Goal: Find specific page/section: Find specific page/section

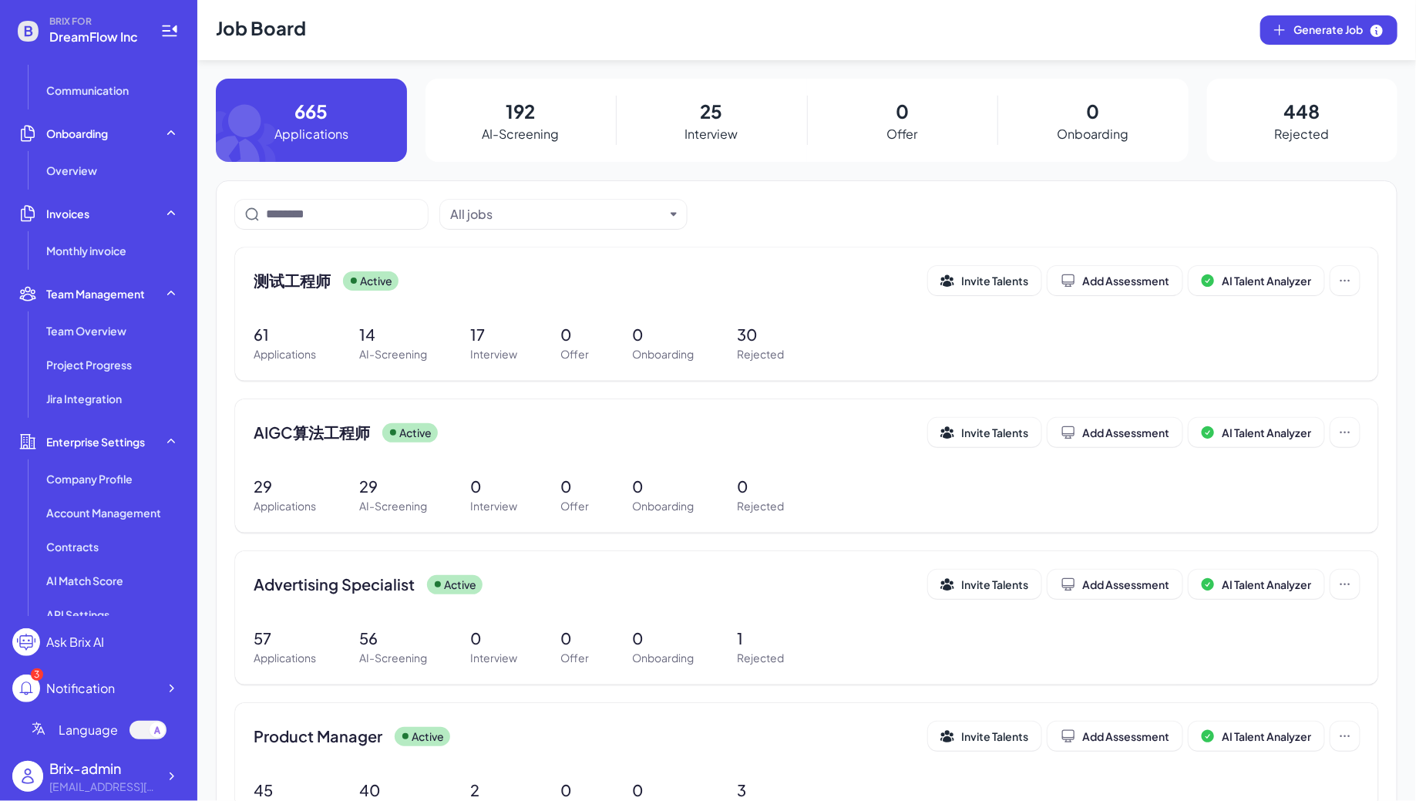
scroll to position [261, 0]
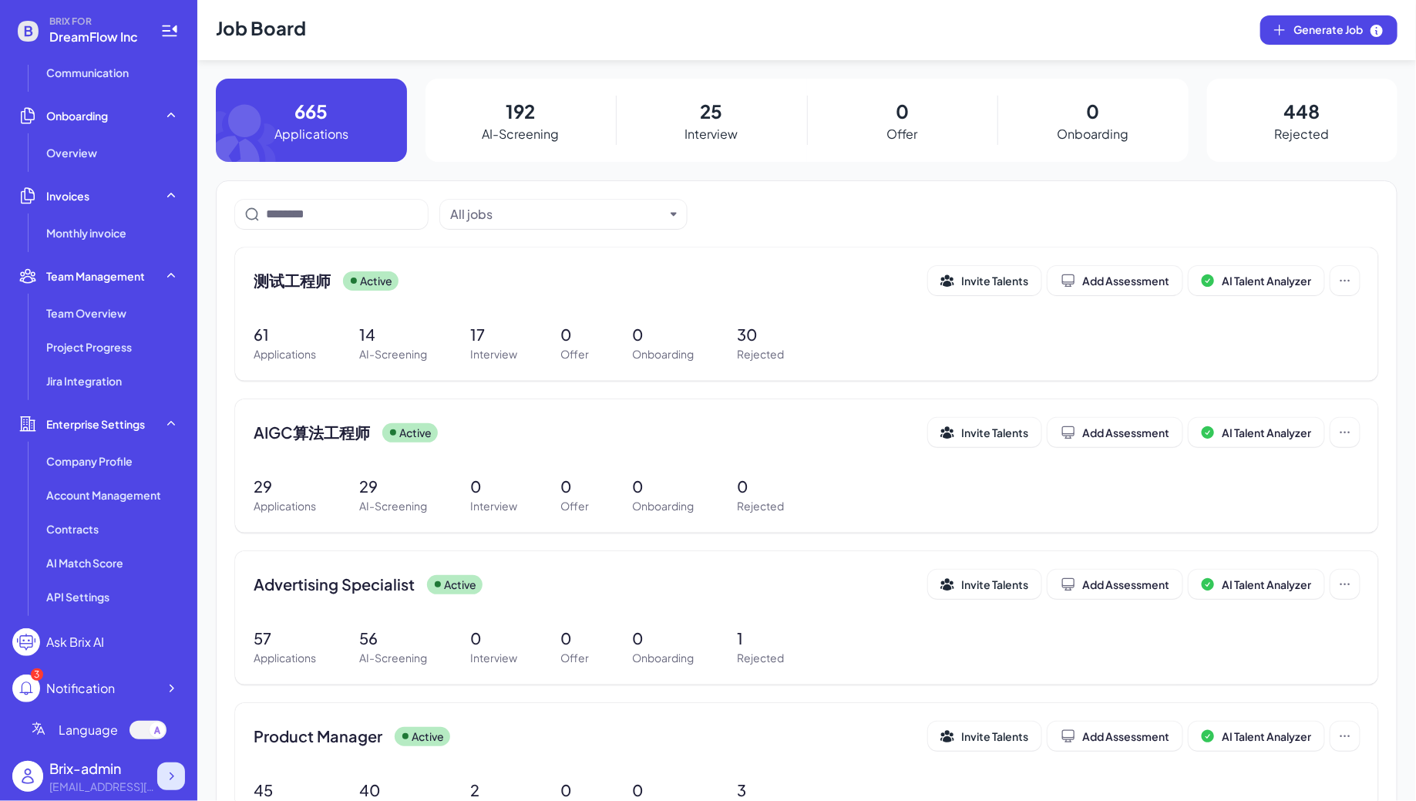
click at [165, 779] on icon at bounding box center [170, 776] width 15 height 15
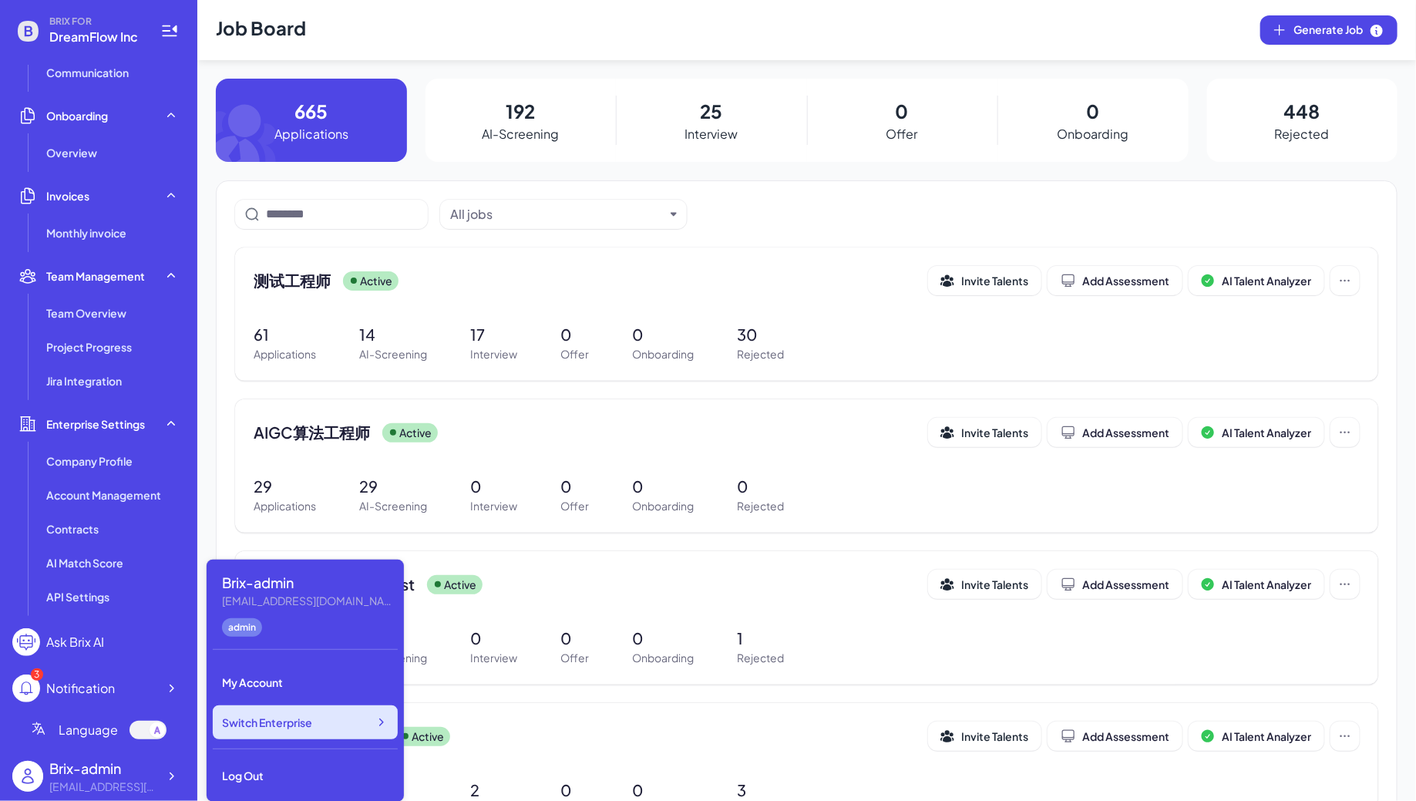
click at [280, 716] on span "Switch Enterprise" at bounding box center [267, 722] width 90 height 15
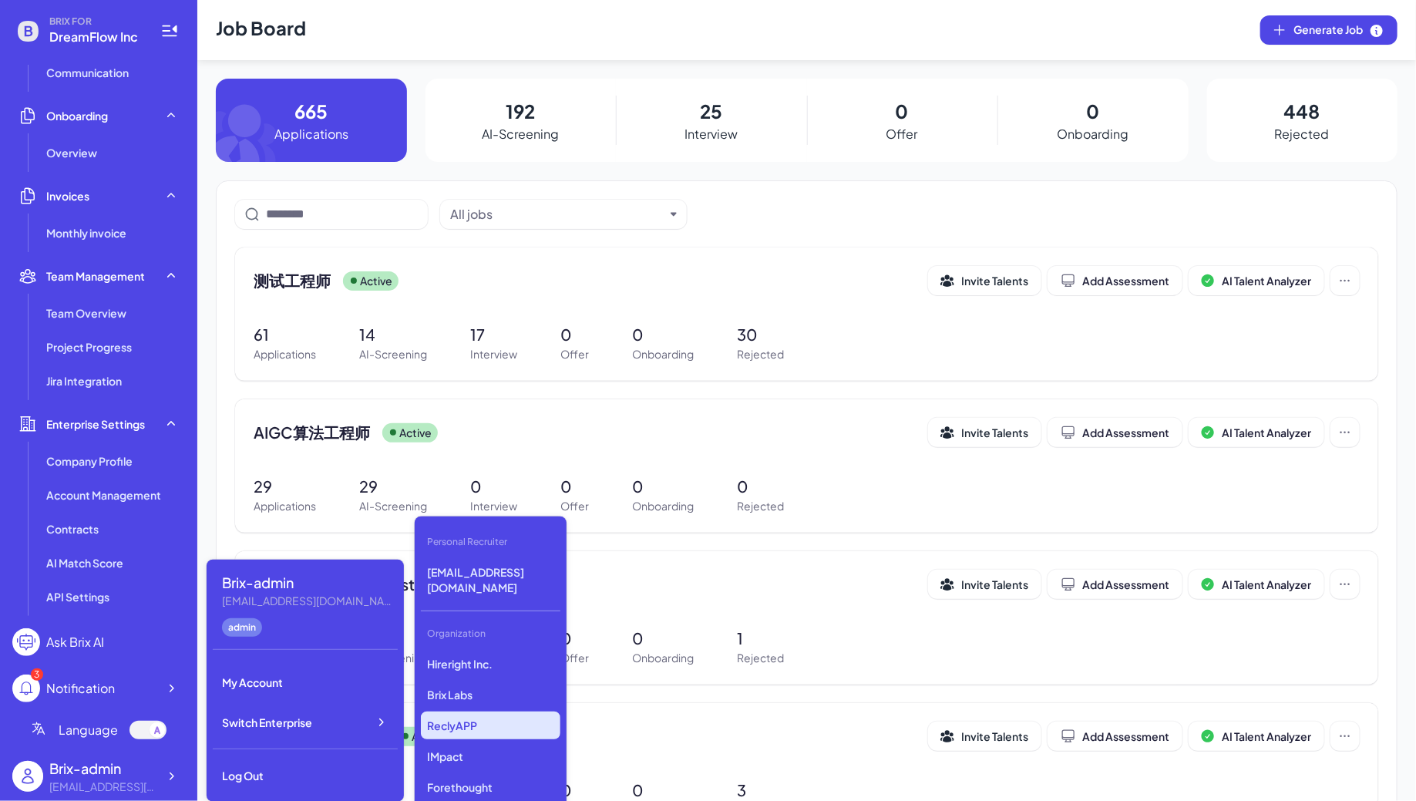
scroll to position [3883, 0]
click at [493, 715] on p "Revolve" at bounding box center [491, 729] width 140 height 28
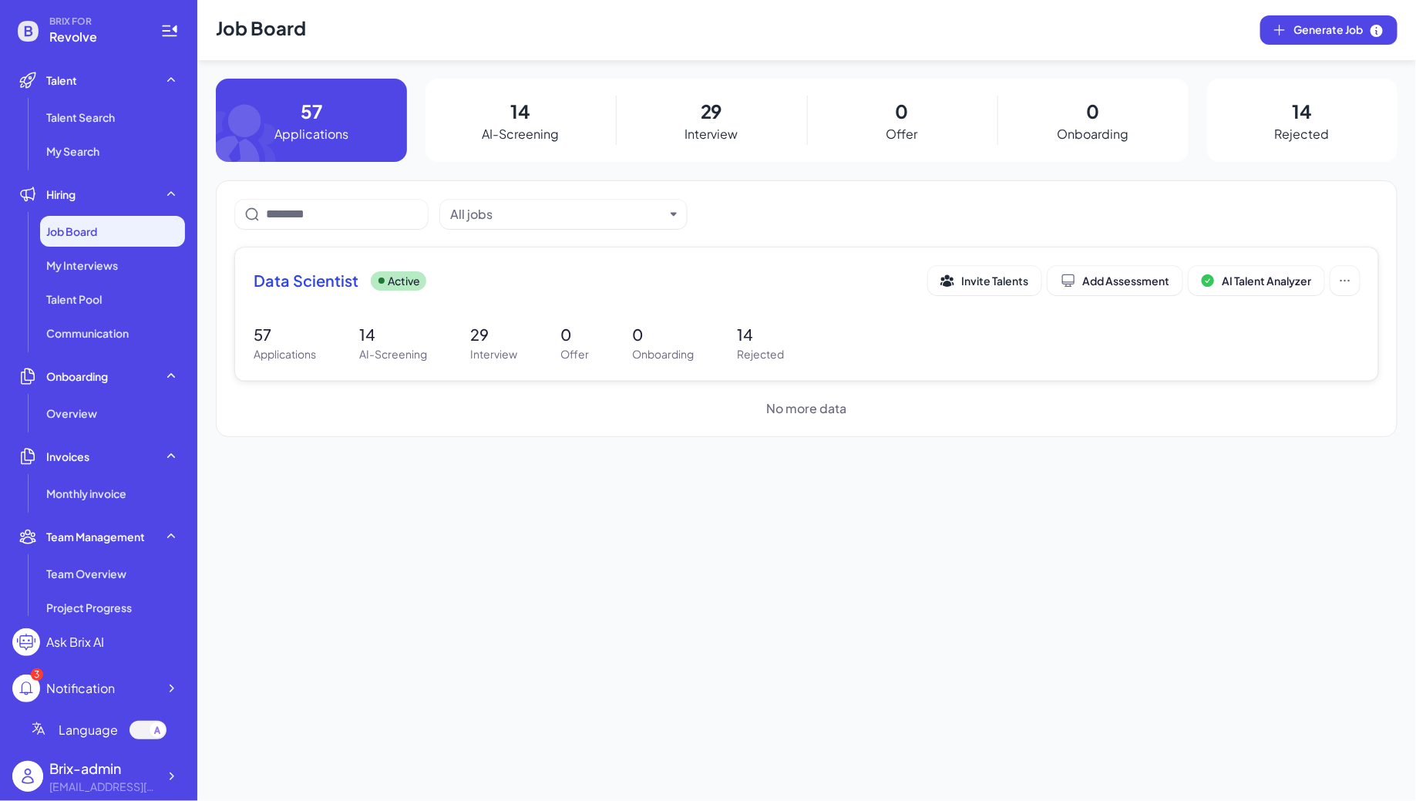
click at [518, 305] on div "Data Scientist Active Invite Talents Add Assessment AI Talent Analyzer 57 Appli…" at bounding box center [806, 314] width 1143 height 133
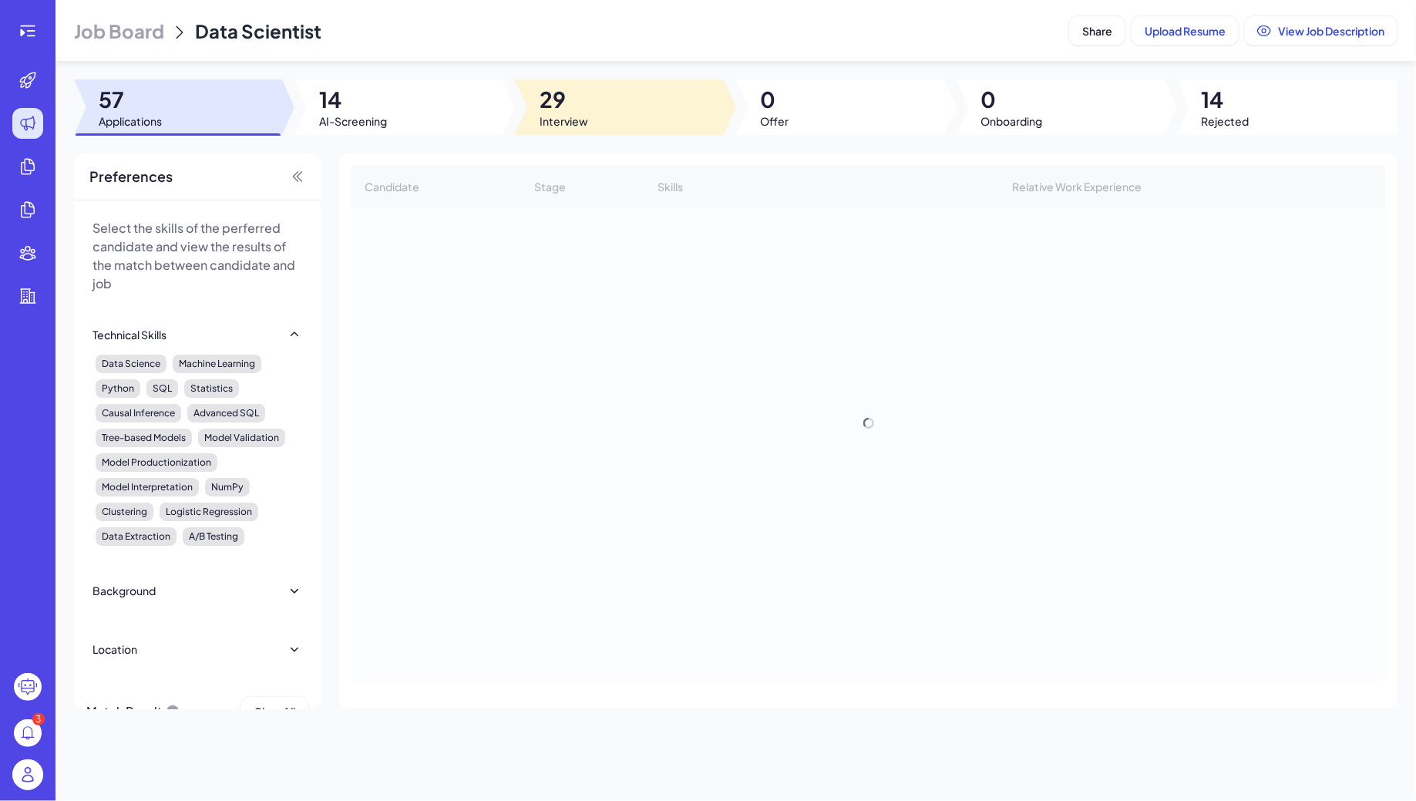
click at [575, 115] on span "Interview" at bounding box center [564, 120] width 49 height 15
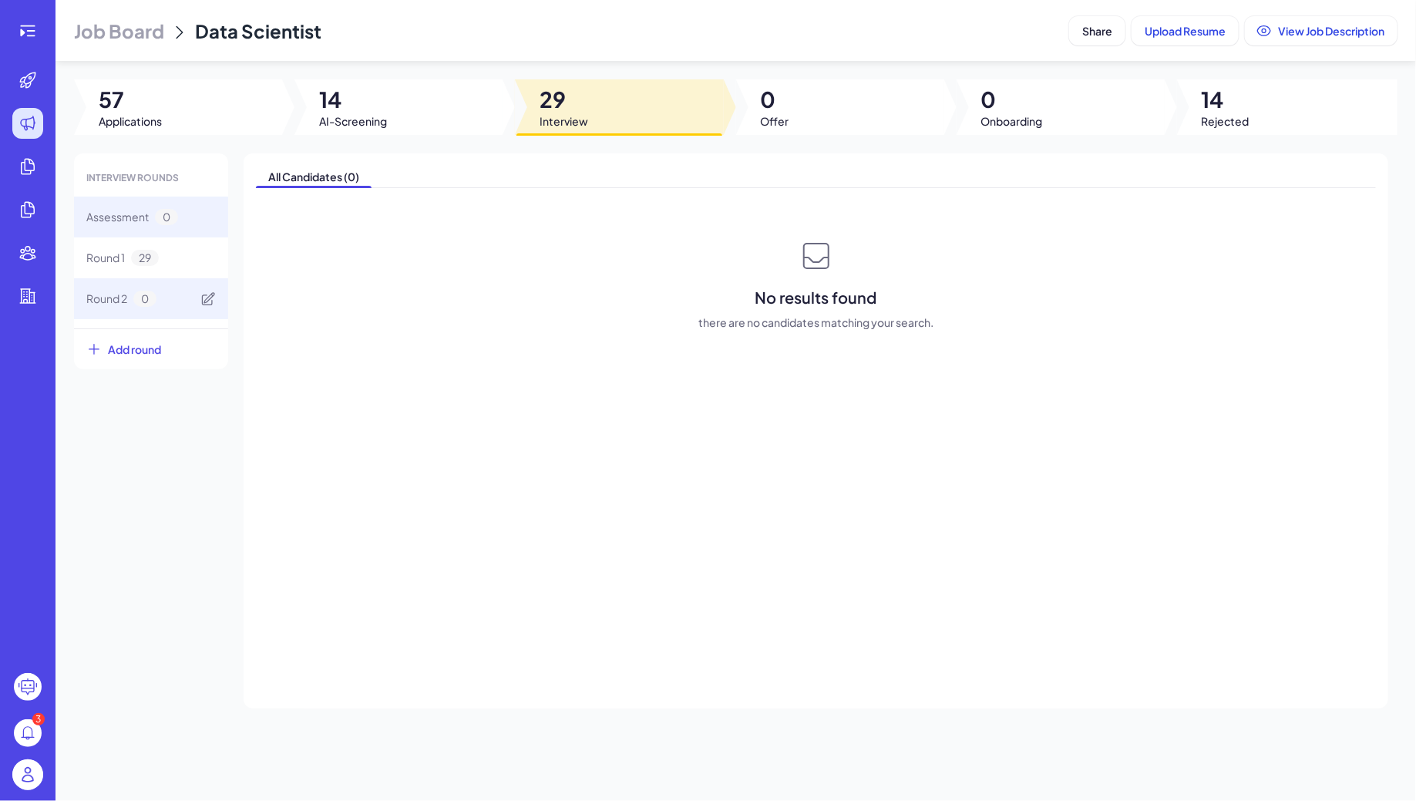
click at [144, 282] on div "Round 2 0" at bounding box center [151, 298] width 154 height 41
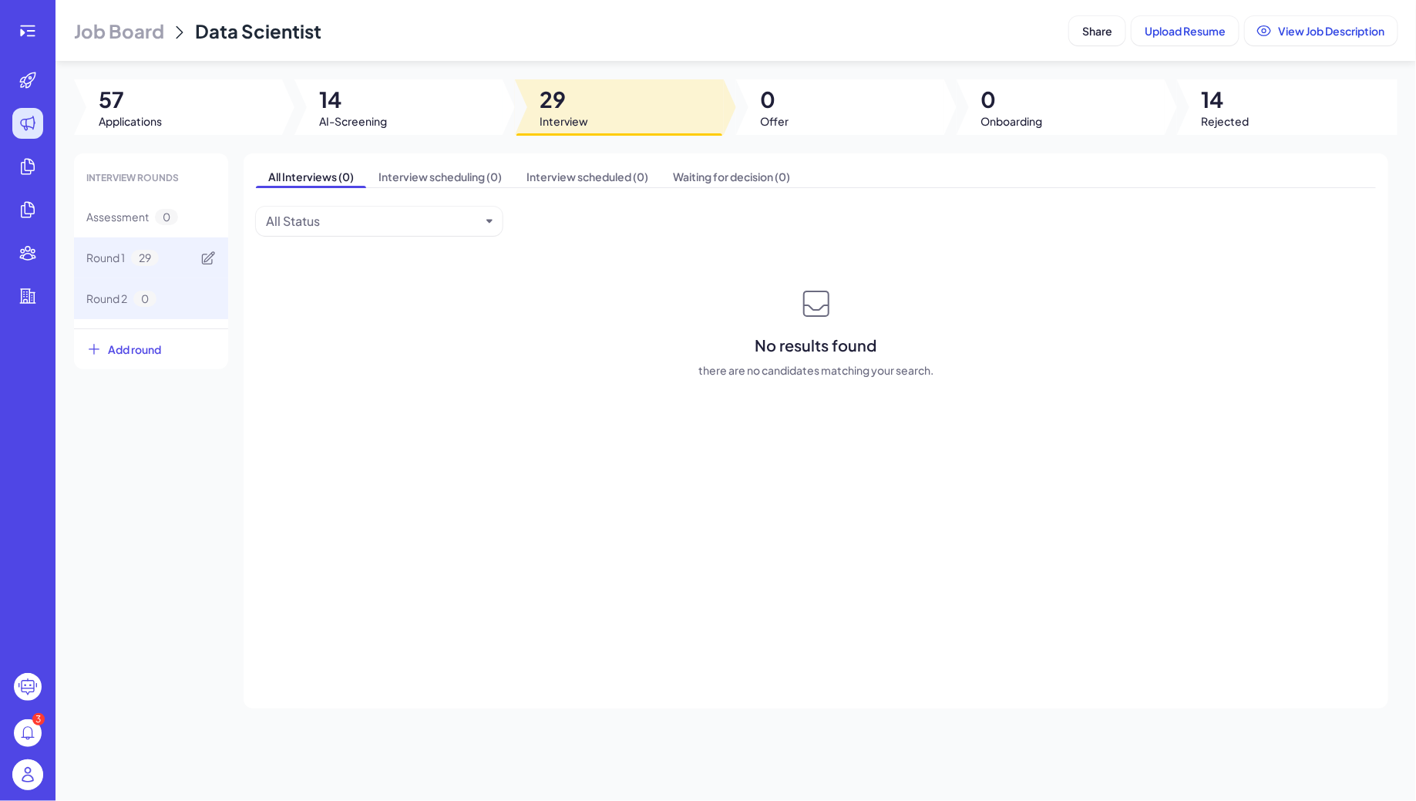
click at [144, 250] on span "29" at bounding box center [145, 258] width 28 height 16
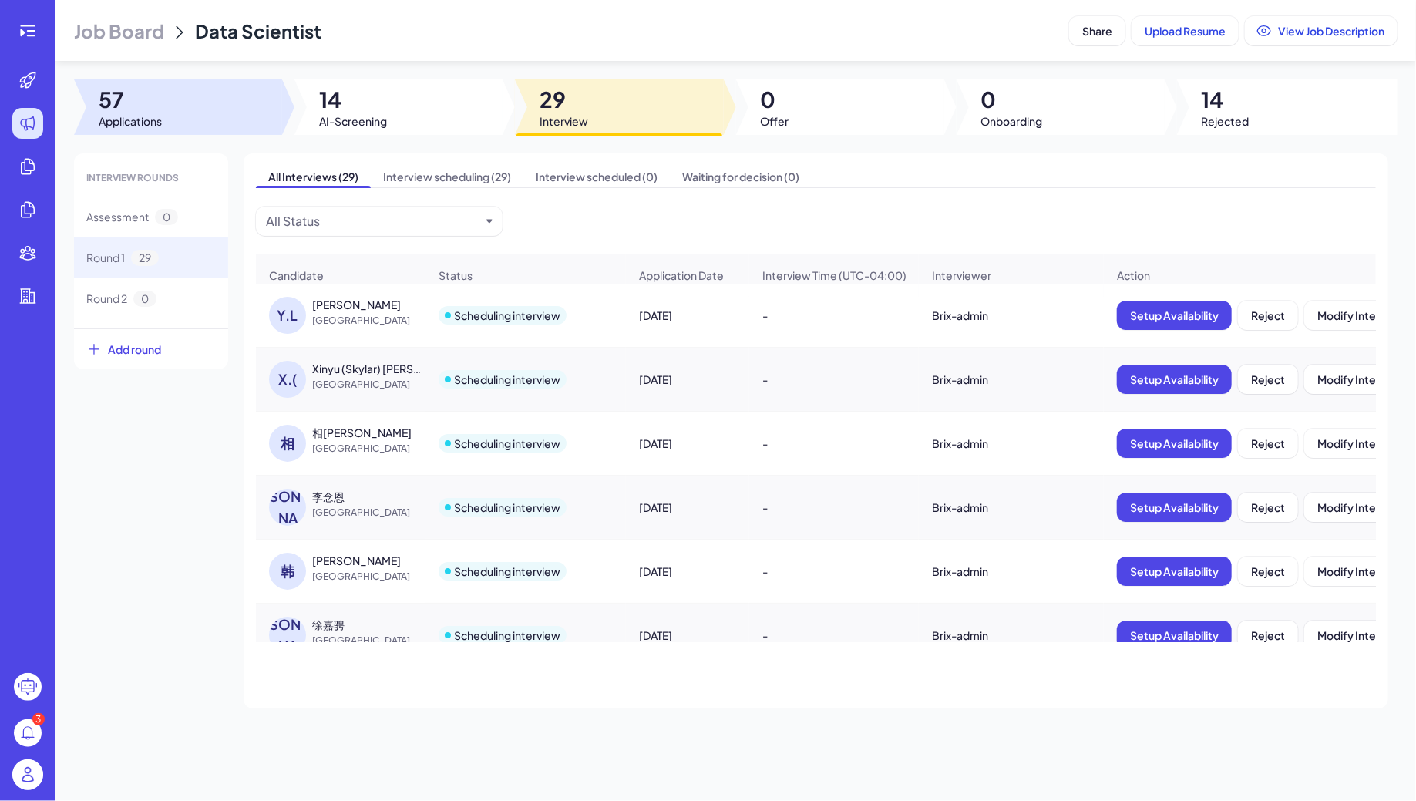
click at [210, 86] on div at bounding box center [178, 107] width 208 height 56
